Goal: Task Accomplishment & Management: Complete application form

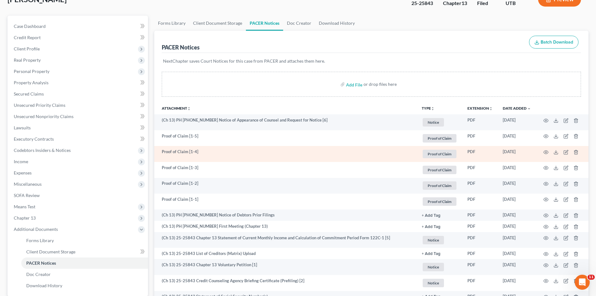
scroll to position [115, 0]
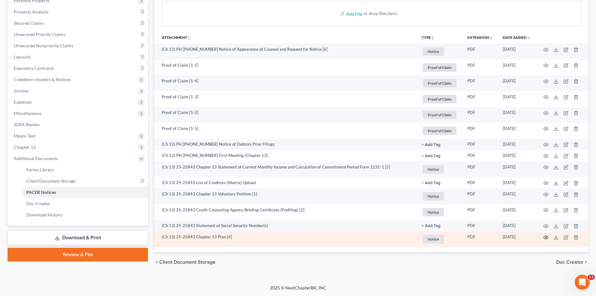
click at [546, 237] on icon "button" at bounding box center [546, 237] width 5 height 5
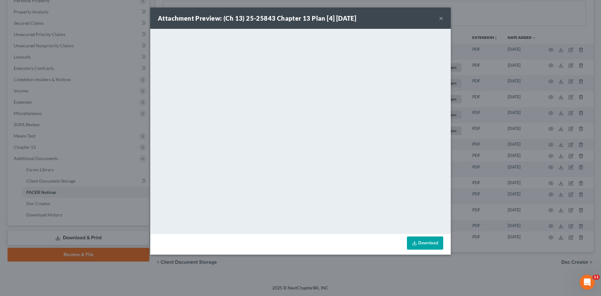
click at [439, 19] on button "×" at bounding box center [441, 18] width 4 height 8
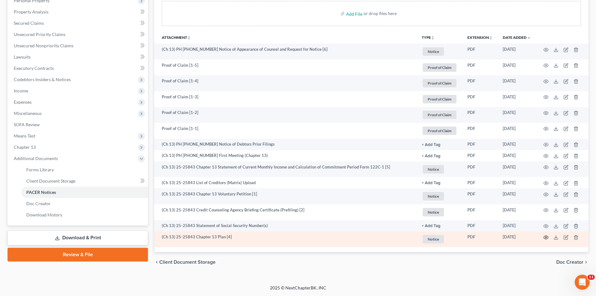
click at [545, 236] on icon "button" at bounding box center [546, 237] width 5 height 3
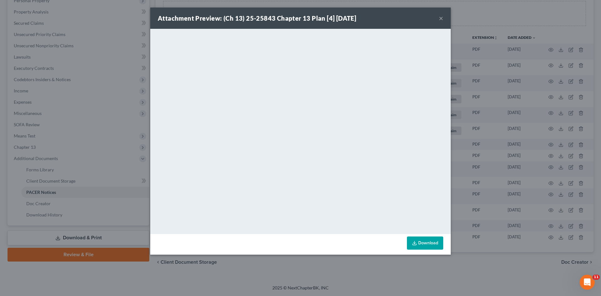
click at [441, 18] on button "×" at bounding box center [441, 18] width 4 height 8
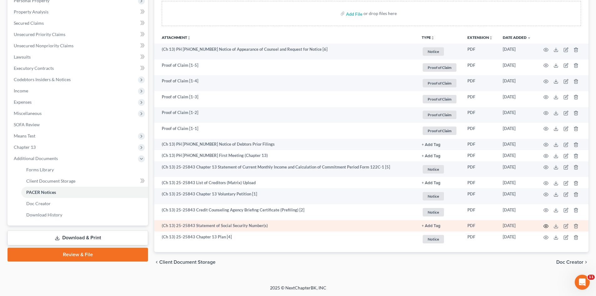
click at [547, 227] on icon "button" at bounding box center [546, 226] width 5 height 5
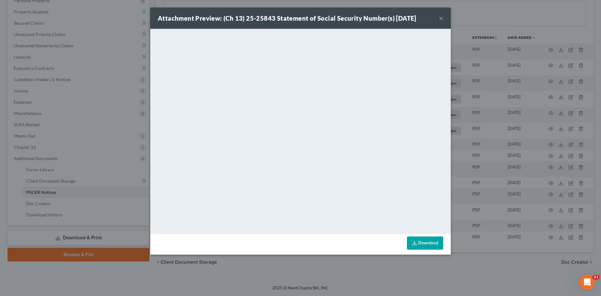
click at [442, 18] on button "×" at bounding box center [441, 18] width 4 height 8
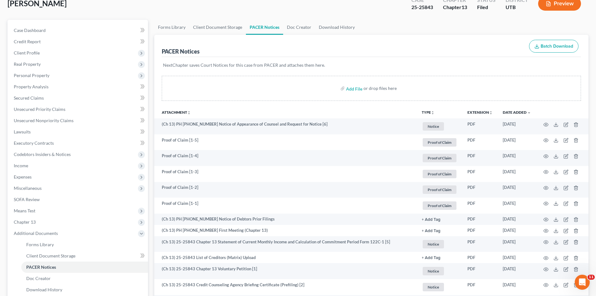
scroll to position [0, 0]
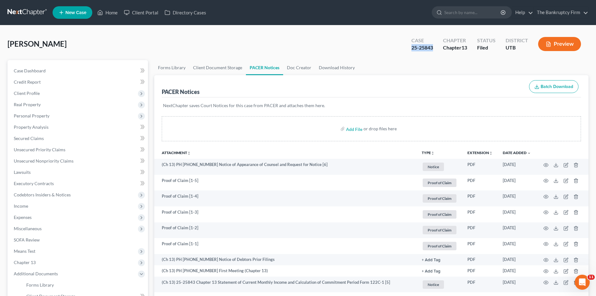
drag, startPoint x: 435, startPoint y: 48, endPoint x: 413, endPoint y: 49, distance: 22.6
click at [413, 49] on div "Case 25-25843" at bounding box center [423, 44] width 32 height 18
copy div "25-25843"
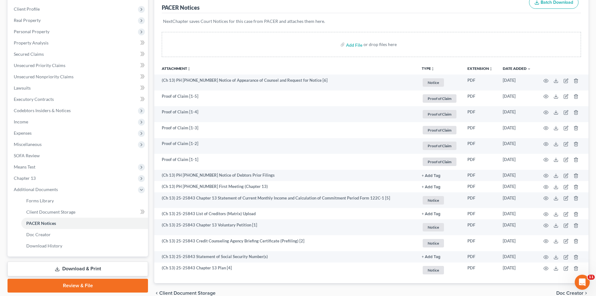
scroll to position [115, 0]
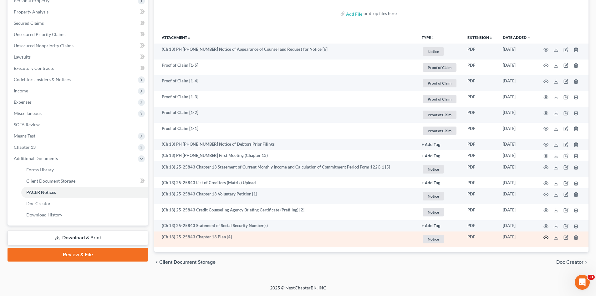
click at [547, 238] on icon "button" at bounding box center [546, 237] width 5 height 5
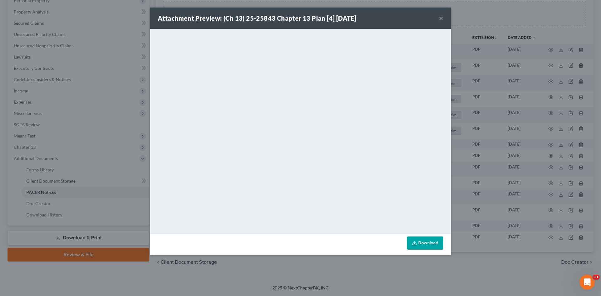
click at [442, 18] on button "×" at bounding box center [441, 18] width 4 height 8
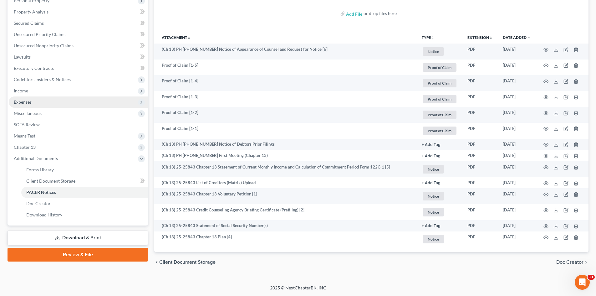
click at [23, 103] on span "Expenses" at bounding box center [23, 101] width 18 height 5
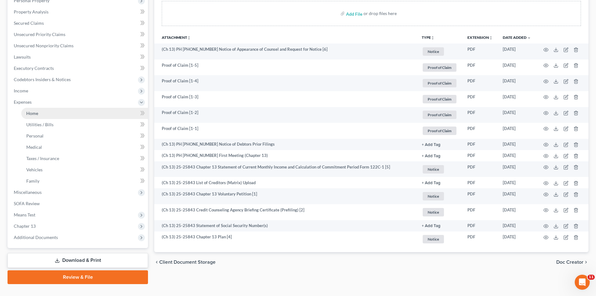
click at [25, 111] on link "Home" at bounding box center [84, 113] width 127 height 11
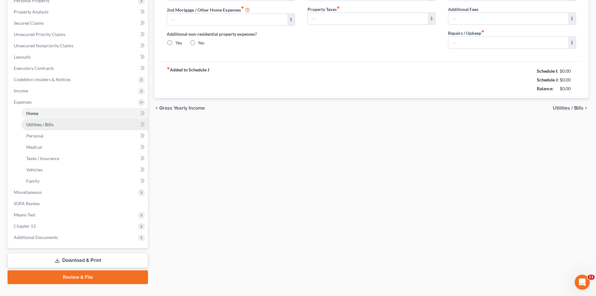
scroll to position [33, 0]
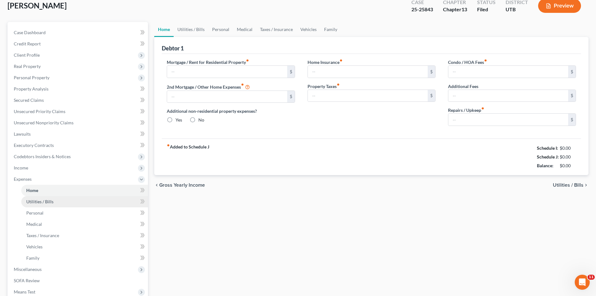
type input "2,150.00"
type input "0.00"
radio input "true"
type input "0.00"
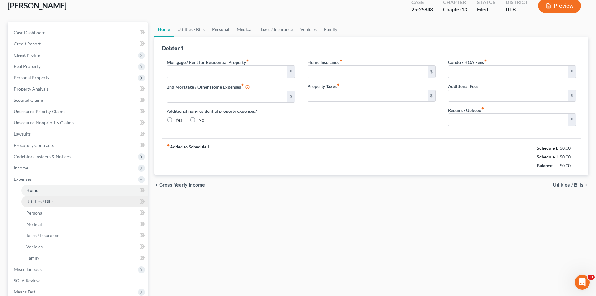
type input "0.00"
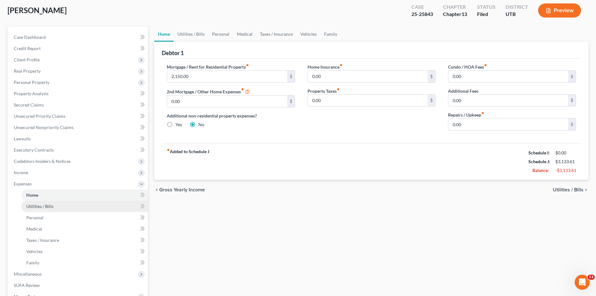
scroll to position [0, 0]
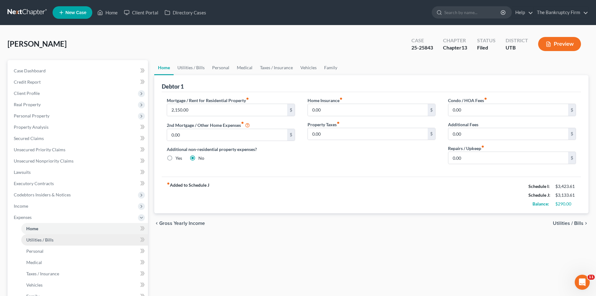
click at [40, 240] on span "Utilities / Bills" at bounding box center [39, 239] width 27 height 5
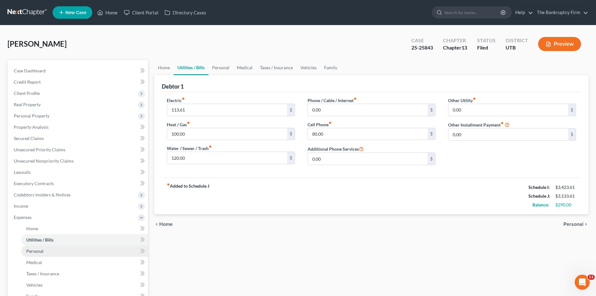
click at [38, 253] on span "Personal" at bounding box center [34, 250] width 17 height 5
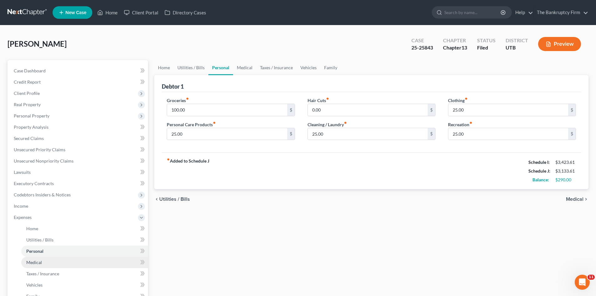
click at [38, 261] on span "Medical" at bounding box center [34, 262] width 16 height 5
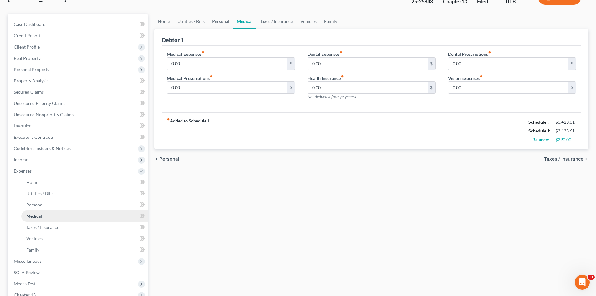
scroll to position [63, 0]
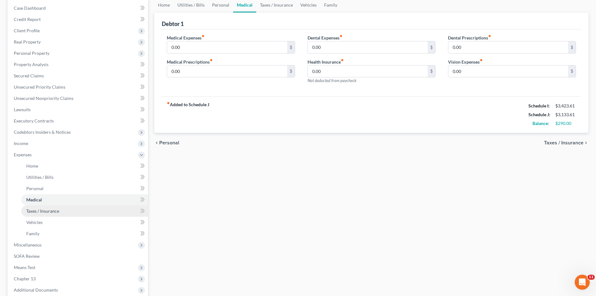
click at [50, 208] on span "Taxes / Insurance" at bounding box center [42, 210] width 33 height 5
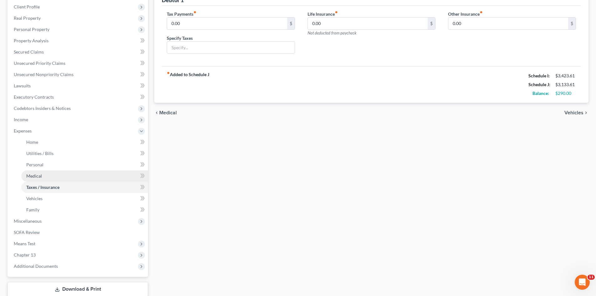
scroll to position [94, 0]
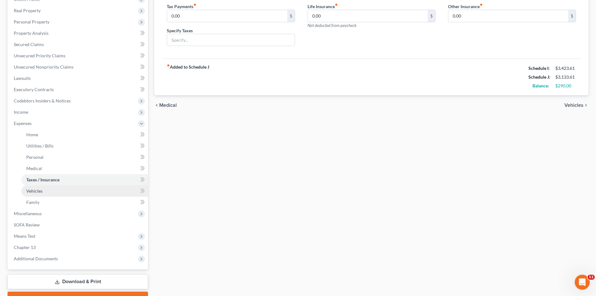
click at [33, 192] on span "Vehicles" at bounding box center [34, 190] width 16 height 5
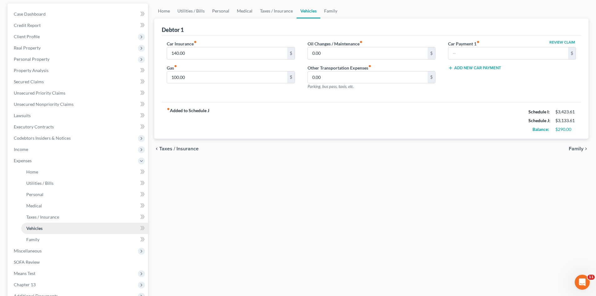
scroll to position [63, 0]
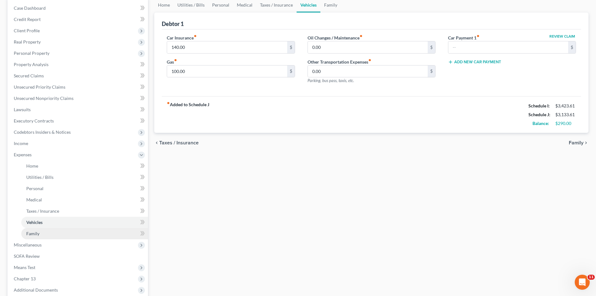
click at [34, 233] on span "Family" at bounding box center [32, 233] width 13 height 5
